Goal: Information Seeking & Learning: Learn about a topic

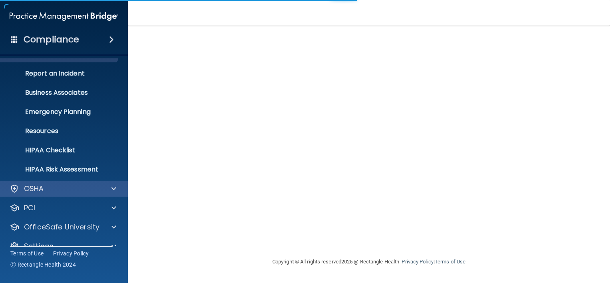
scroll to position [48, 0]
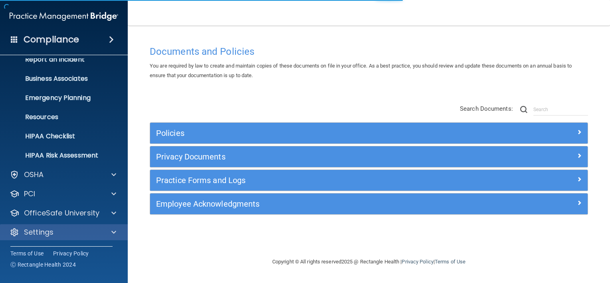
drag, startPoint x: 61, startPoint y: 240, endPoint x: 61, endPoint y: 235, distance: 5.2
click at [61, 240] on div "HIPAA Documents and Policies Report an Incident Business Associates Emergency P…" at bounding box center [64, 128] width 128 height 236
click at [61, 235] on div "Settings" at bounding box center [53, 232] width 99 height 10
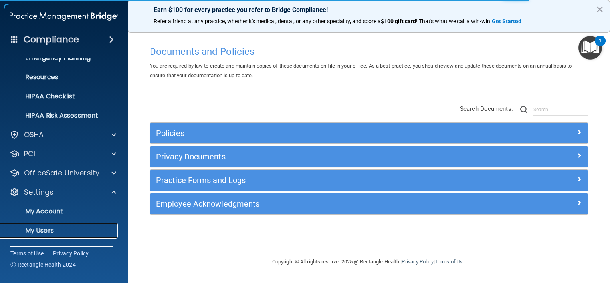
click at [69, 227] on p "My Users" at bounding box center [59, 230] width 109 height 8
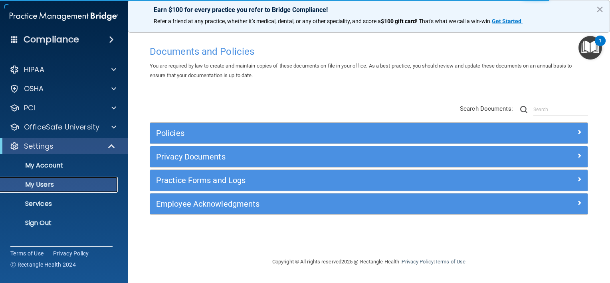
select select "20"
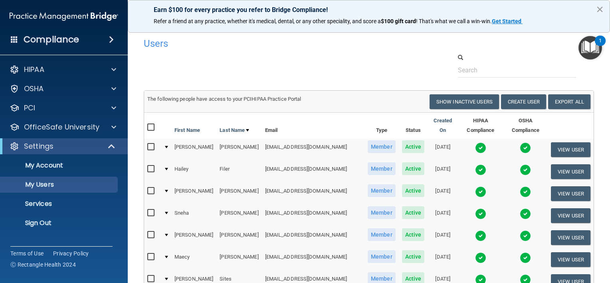
click at [602, 6] on button "×" at bounding box center [600, 9] width 8 height 13
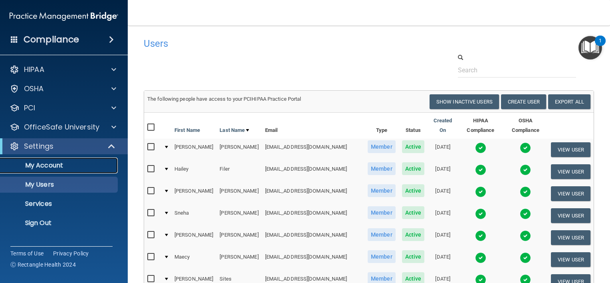
click at [56, 169] on link "My Account" at bounding box center [55, 165] width 126 height 16
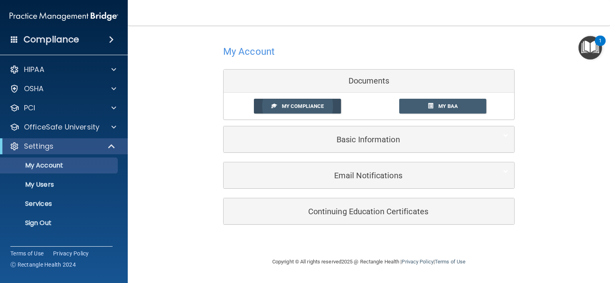
click at [324, 105] on link "My Compliance" at bounding box center [297, 106] width 87 height 15
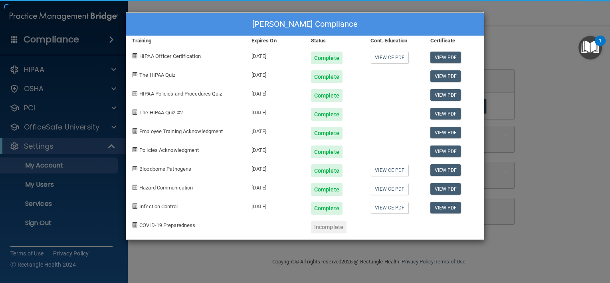
click at [280, 103] on div "[DATE]" at bounding box center [275, 111] width 59 height 19
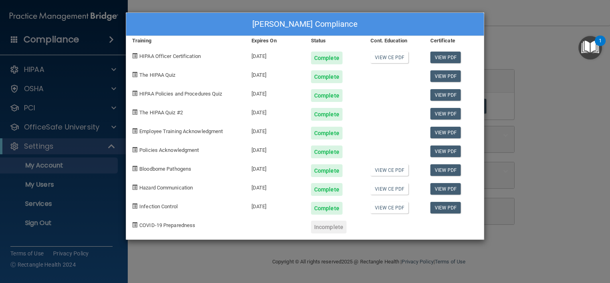
click at [513, 74] on div "[PERSON_NAME] Compliance Training Expires On Status Cont. Education Certificate…" at bounding box center [305, 141] width 610 height 283
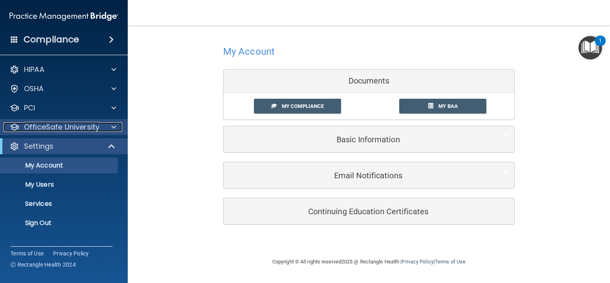
click at [56, 125] on p "OfficeSafe University" at bounding box center [61, 127] width 75 height 10
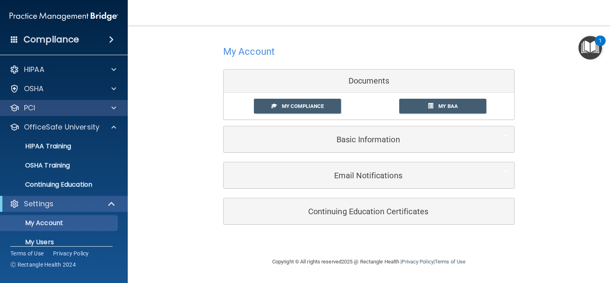
click at [46, 102] on div "PCI" at bounding box center [64, 108] width 128 height 16
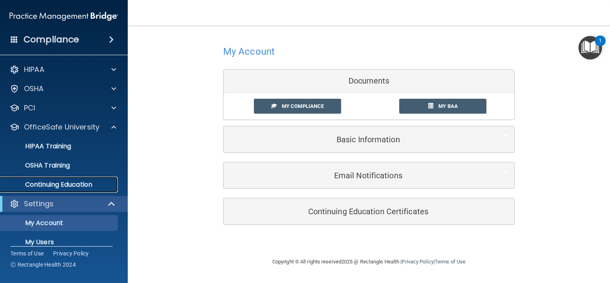
click at [68, 186] on p "Continuing Education" at bounding box center [59, 184] width 109 height 8
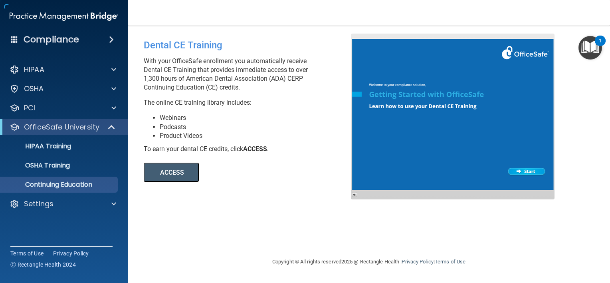
click at [178, 173] on button "ACCESS" at bounding box center [171, 171] width 55 height 19
